Goal: Check status: Check status

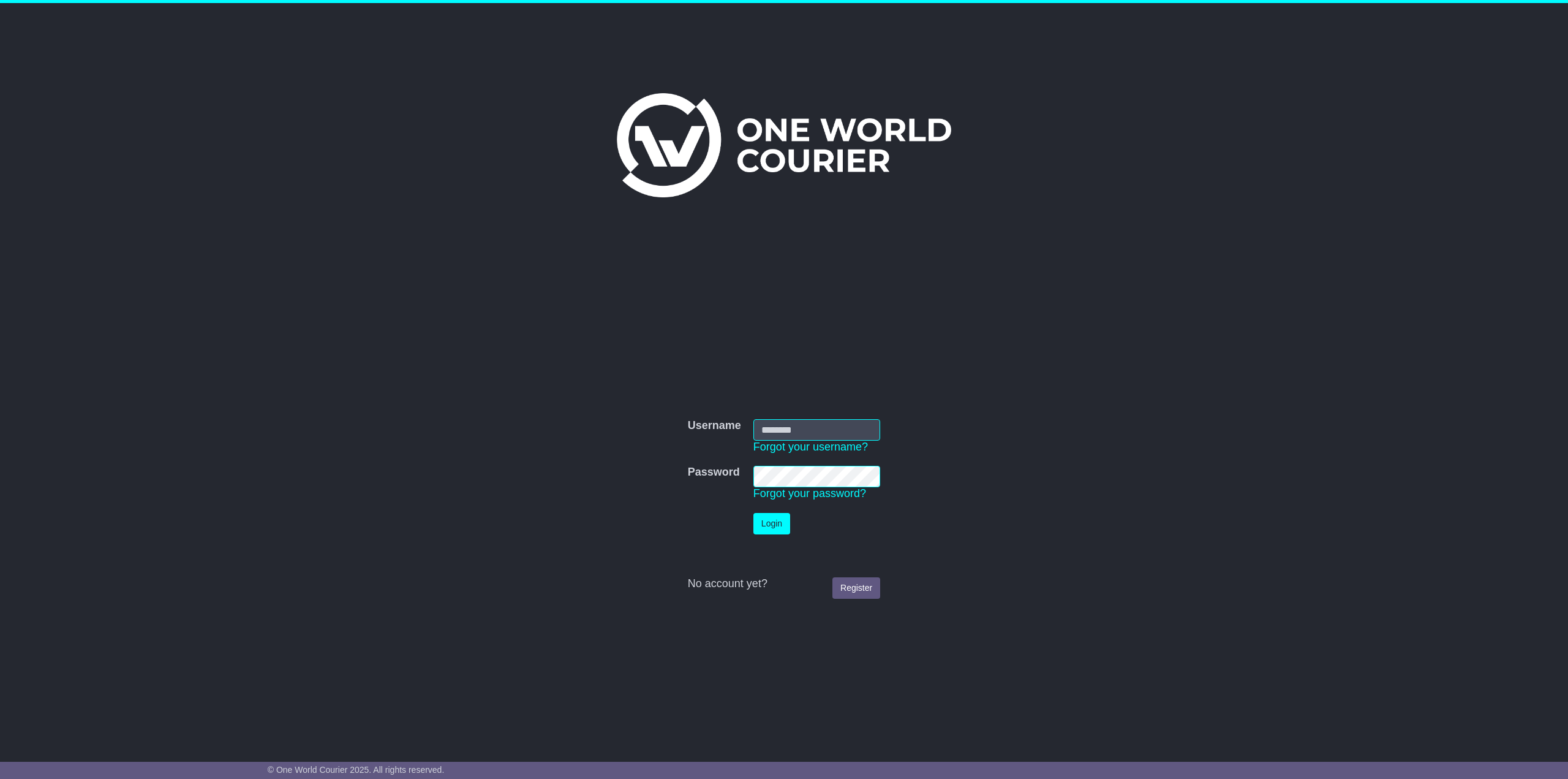
type input "*********"
click at [769, 523] on button "Login" at bounding box center [771, 523] width 37 height 21
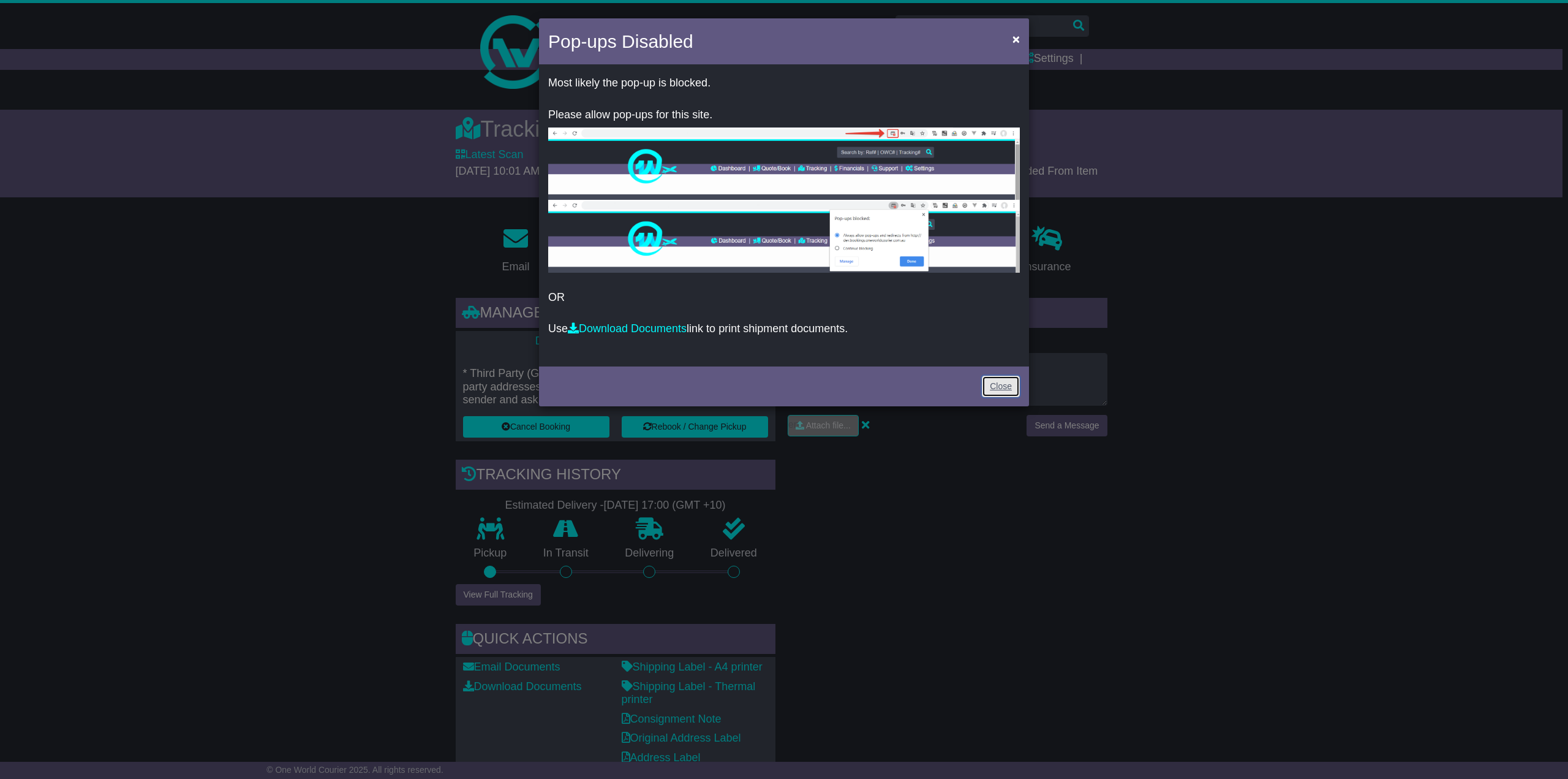
click at [983, 382] on link "Close" at bounding box center [1001, 386] width 38 height 21
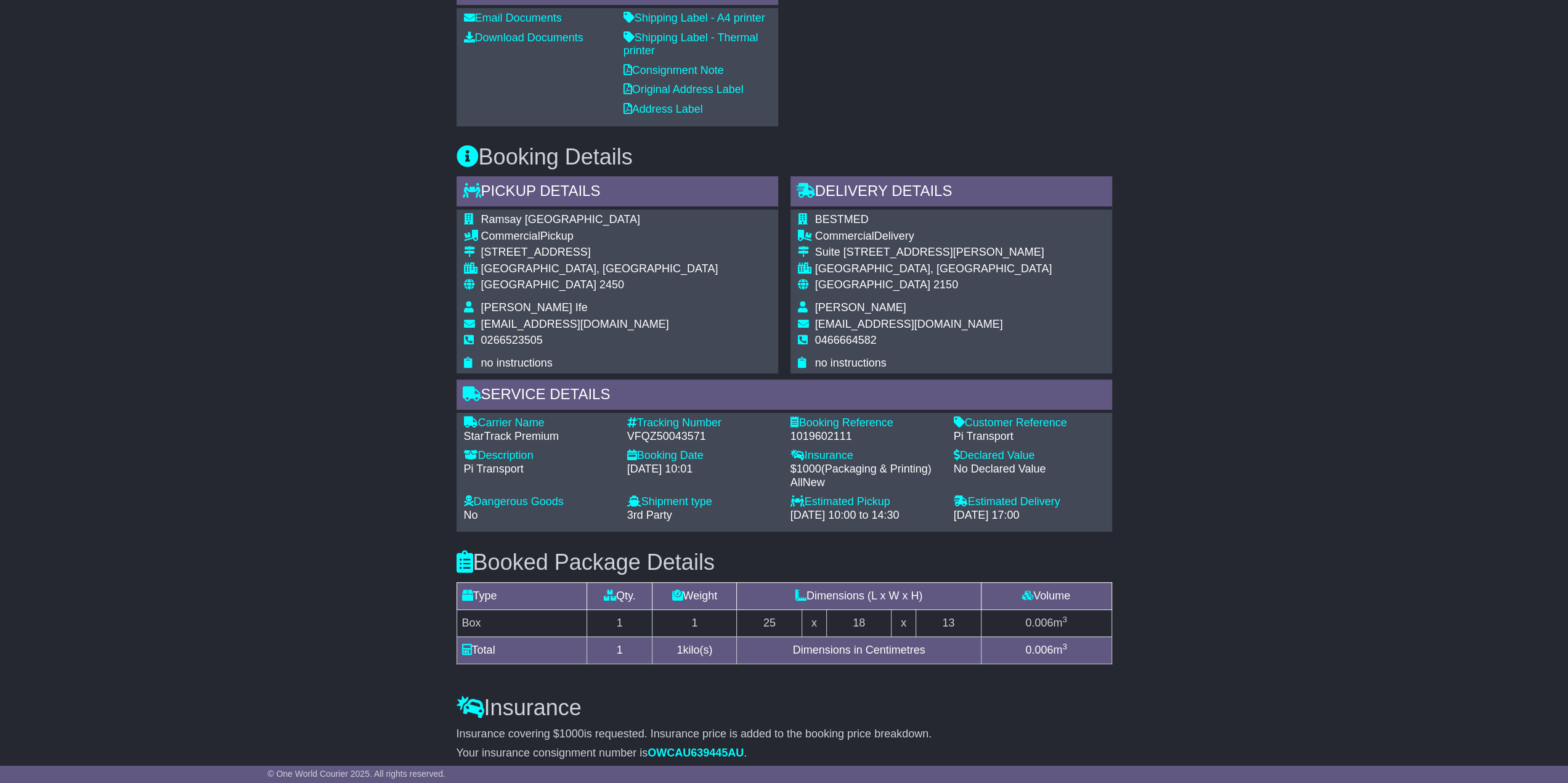
scroll to position [739, 0]
